Goal: Connect with others: Connect with others

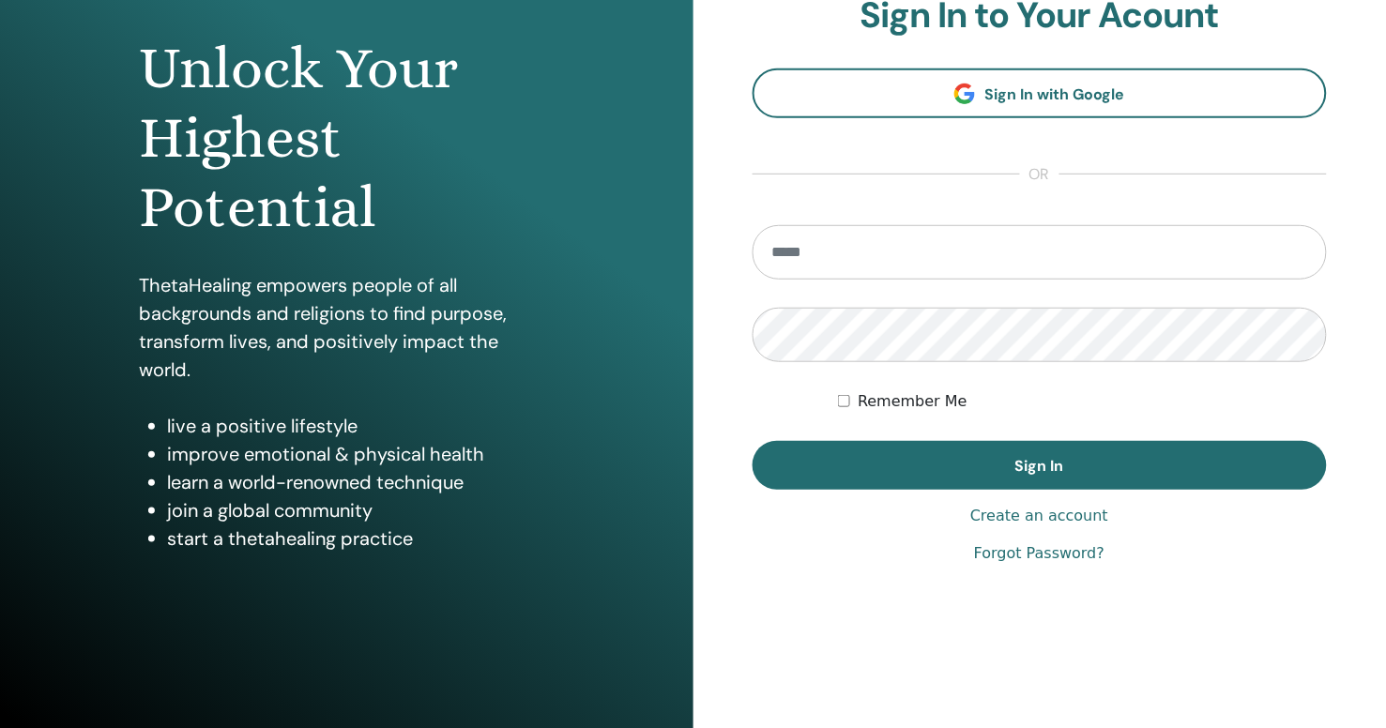
scroll to position [172, 0]
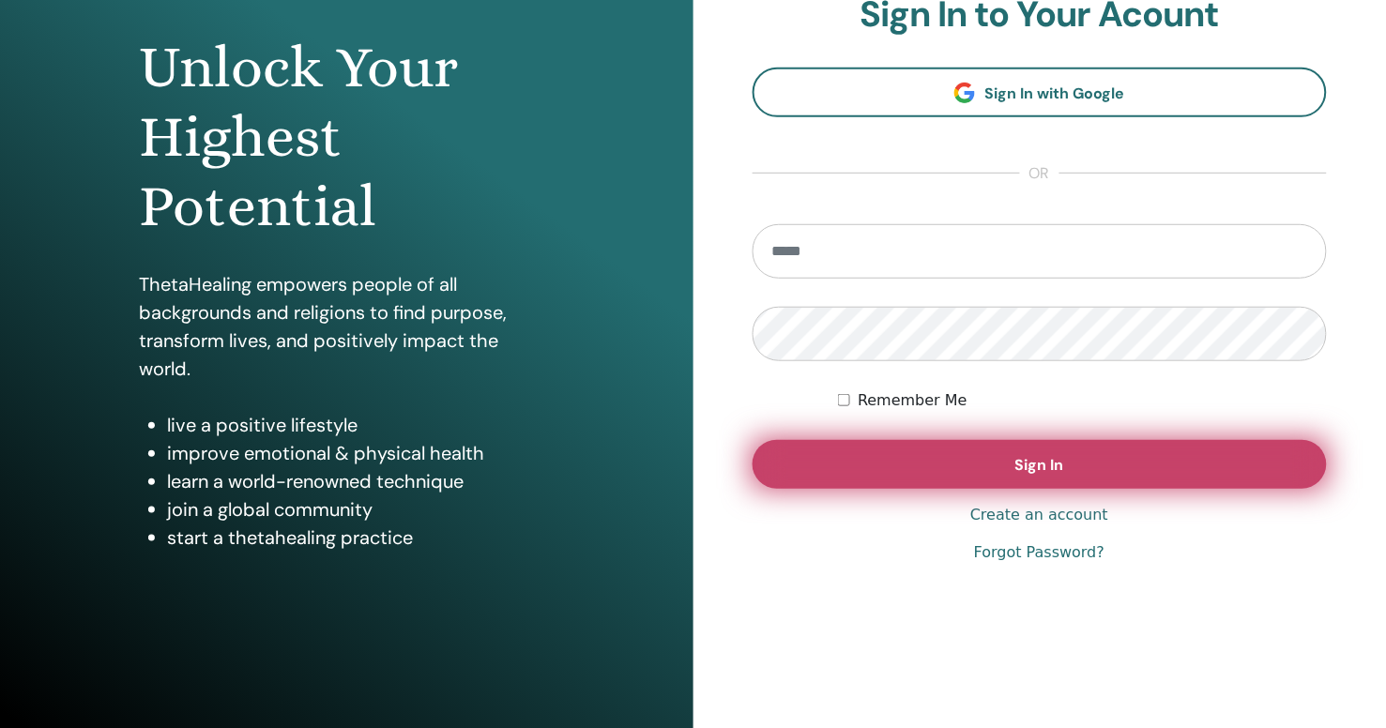
type input "**********"
click at [1064, 466] on button "Sign In" at bounding box center [1040, 464] width 575 height 49
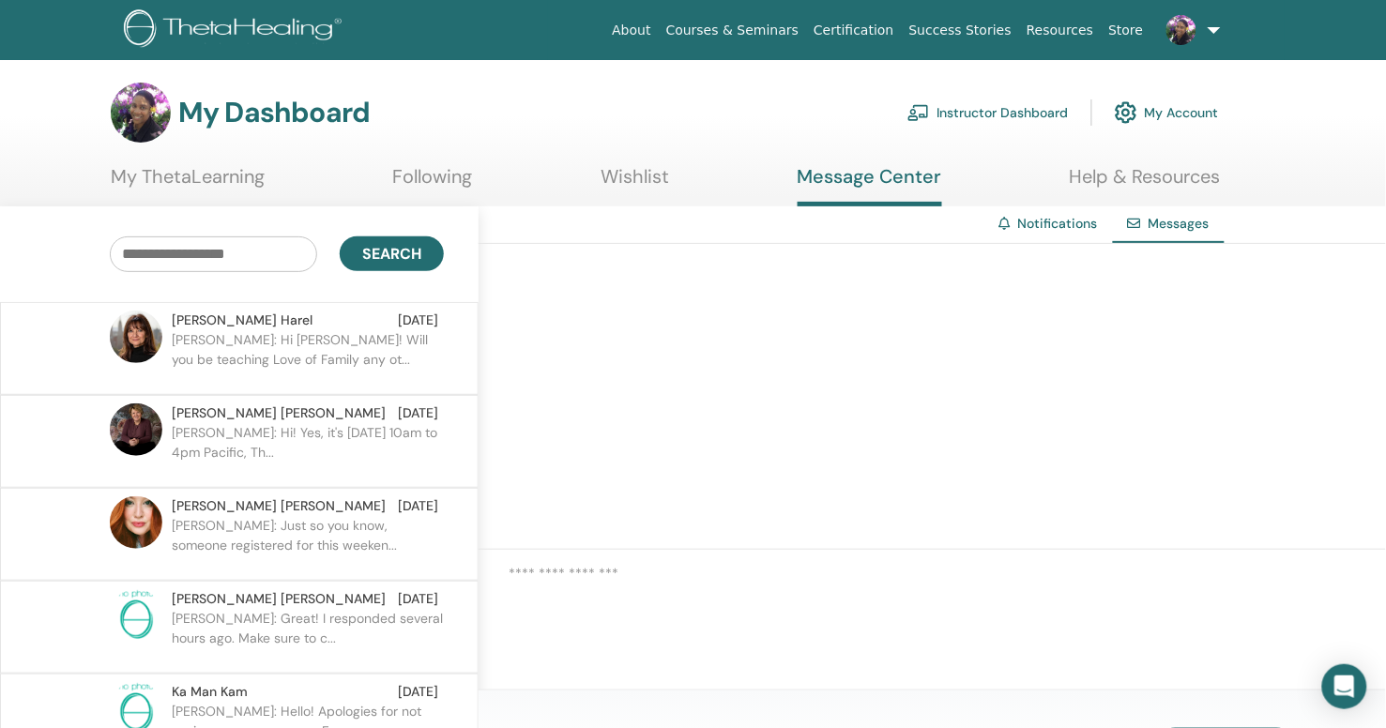
click at [213, 319] on span "Naomi Harel" at bounding box center [242, 321] width 141 height 20
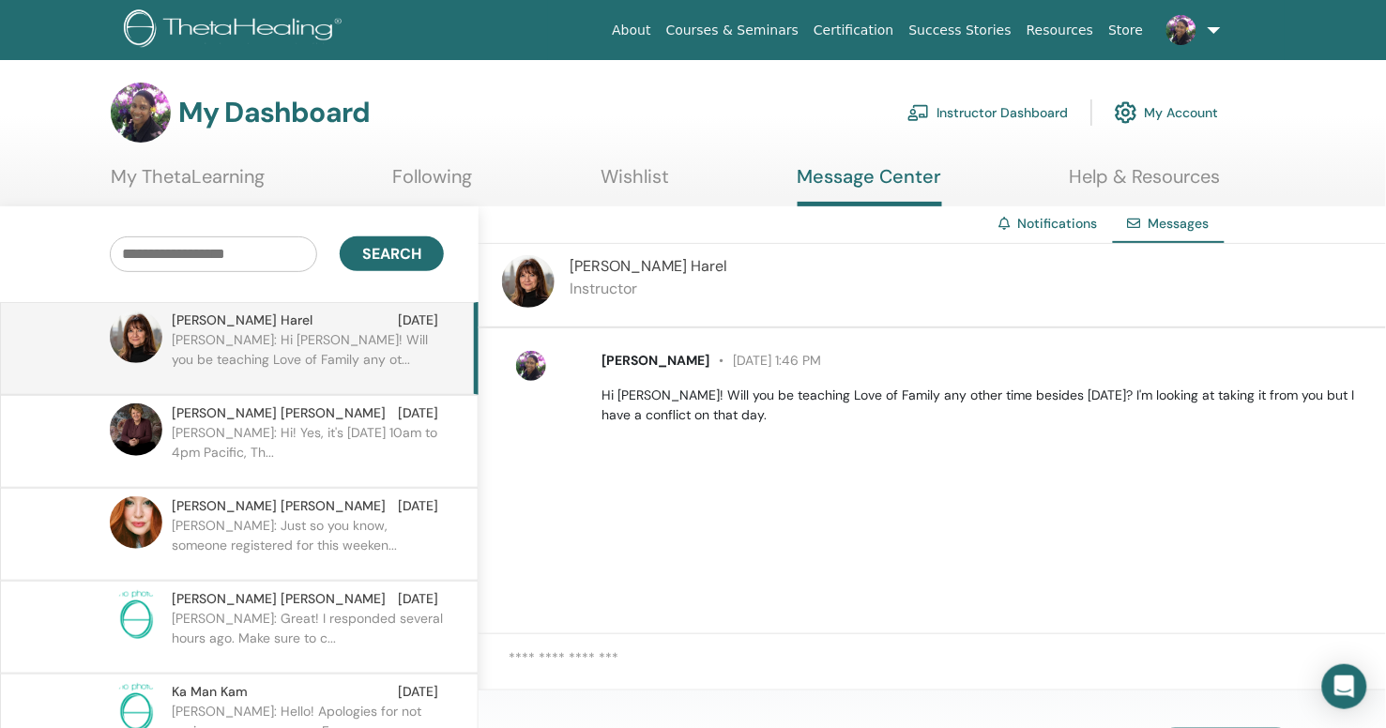
click at [601, 275] on div "Naomi Harel Instructor" at bounding box center [649, 285] width 158 height 60
click at [620, 298] on div "Naomi Harel Instructor" at bounding box center [649, 285] width 158 height 60
click at [637, 258] on span "Naomi Harel" at bounding box center [649, 266] width 158 height 20
click at [448, 176] on link "Following" at bounding box center [433, 183] width 80 height 37
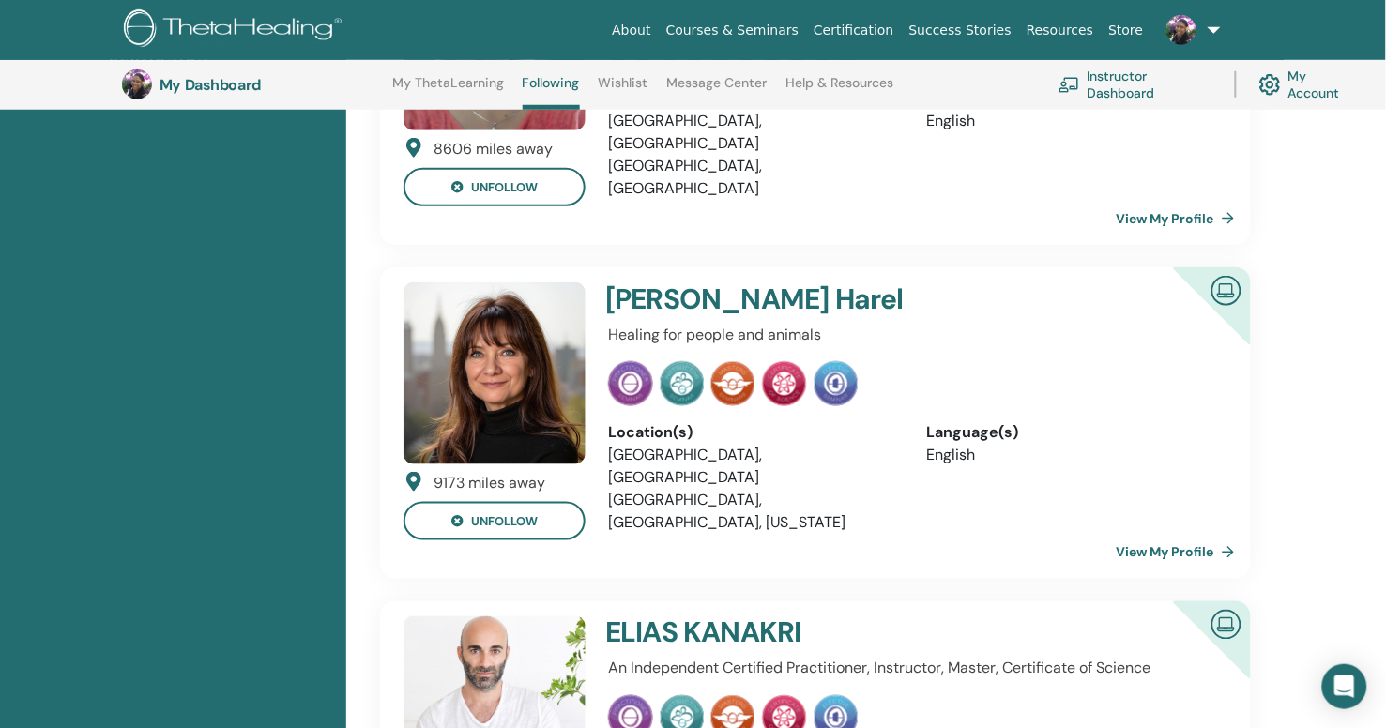
scroll to position [398, 0]
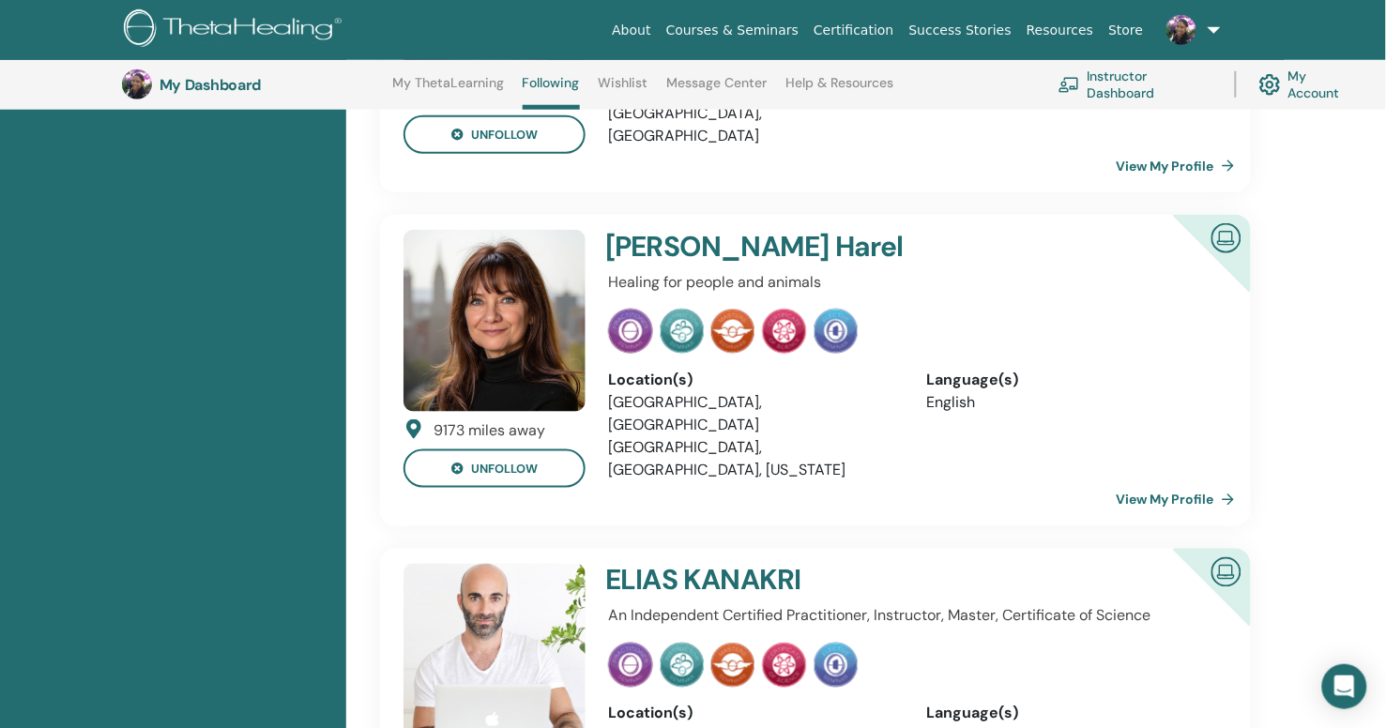
click at [1158, 481] on link "View My Profile" at bounding box center [1180, 500] width 126 height 38
